Goal: Book appointment/travel/reservation

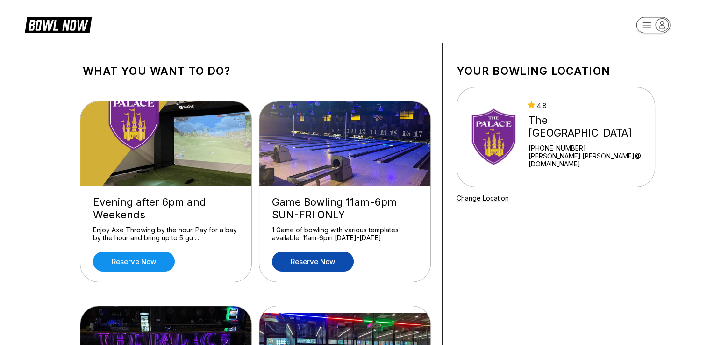
click at [300, 263] on link "Reserve now" at bounding box center [313, 261] width 82 height 20
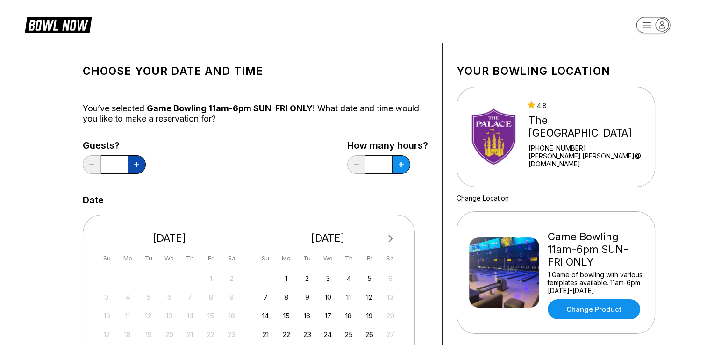
click at [136, 164] on icon at bounding box center [136, 164] width 5 height 5
type input "*"
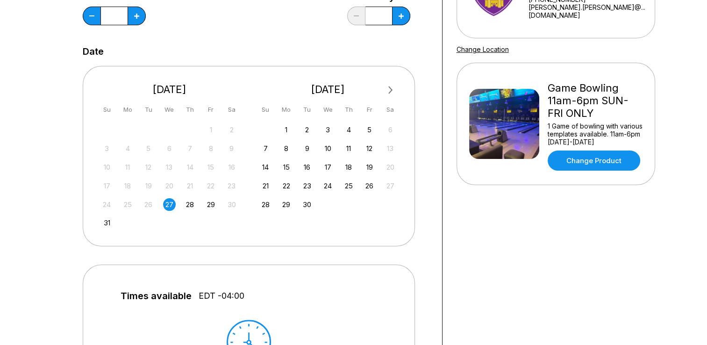
scroll to position [149, 0]
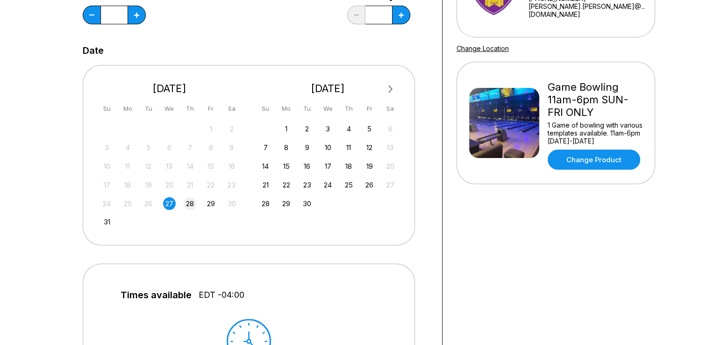
click at [192, 205] on div "28" at bounding box center [190, 203] width 13 height 13
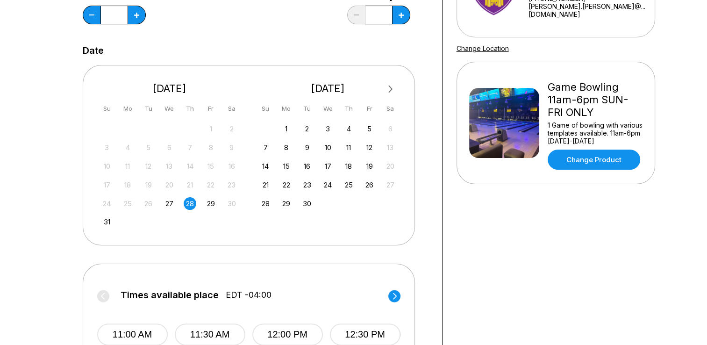
click at [188, 201] on div "28" at bounding box center [190, 203] width 13 height 13
click at [175, 197] on div "24 25 26 27 28 29 30" at bounding box center [170, 203] width 140 height 14
click at [130, 291] on span "Times available place" at bounding box center [170, 295] width 98 height 10
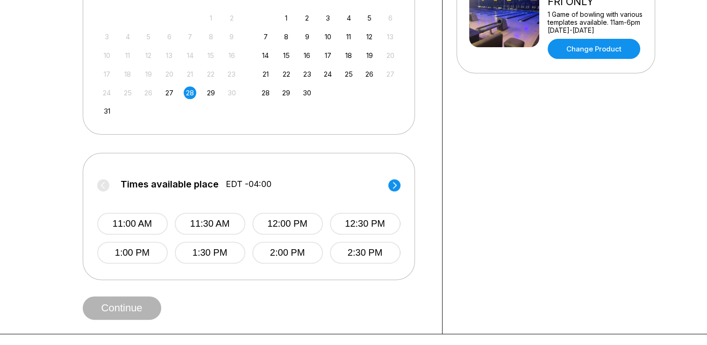
scroll to position [262, 0]
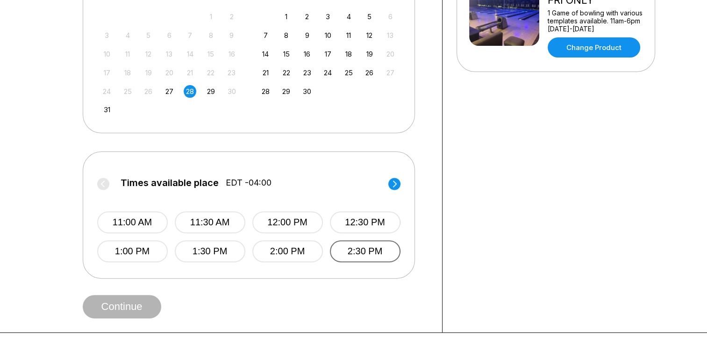
click at [352, 248] on button "2:30 PM" at bounding box center [365, 251] width 71 height 22
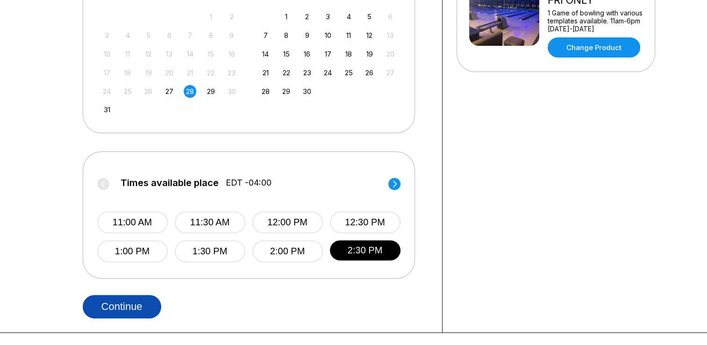
click at [114, 303] on button "Continue" at bounding box center [122, 306] width 78 height 23
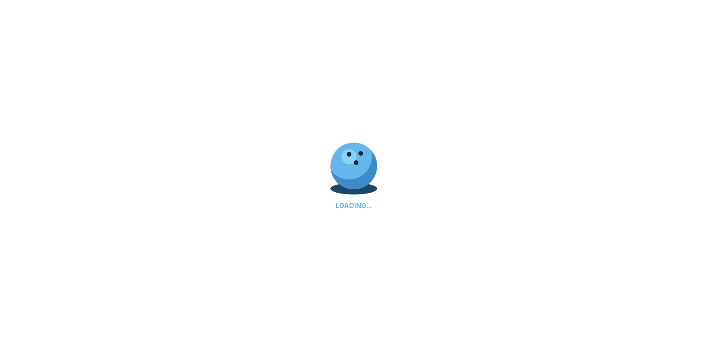
select select "**"
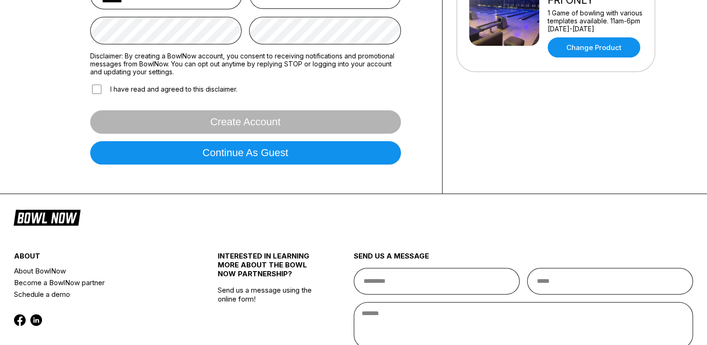
scroll to position [0, 0]
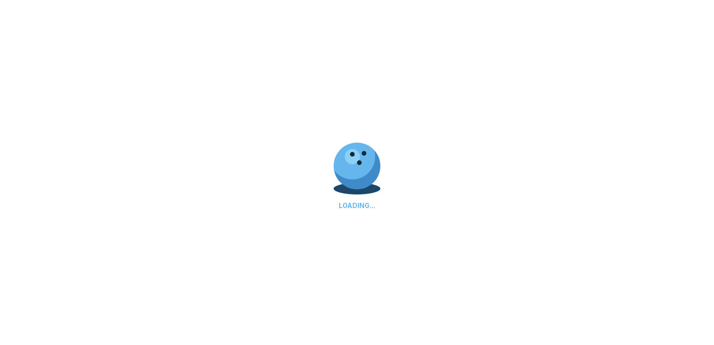
select select "**"
